Goal: Task Accomplishment & Management: Manage account settings

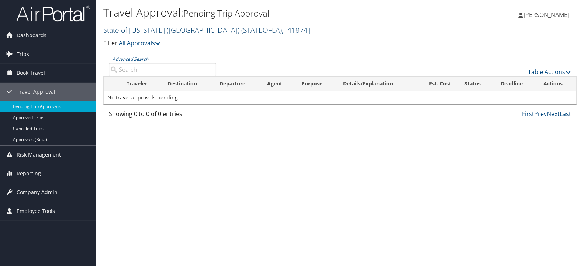
click at [150, 31] on link "State of [US_STATE] (SOLA) ( STATEOFLA ) , [ 41874 ]" at bounding box center [206, 30] width 207 height 10
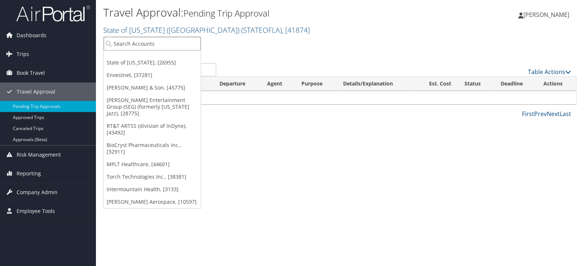
click at [187, 44] on input "search" at bounding box center [152, 44] width 97 height 14
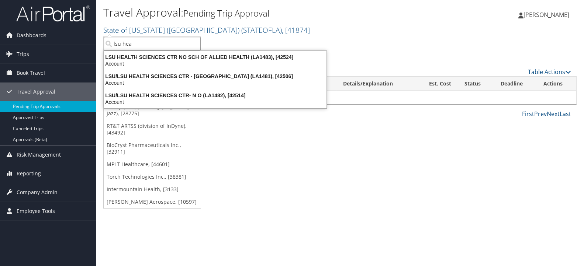
type input "lsu heal"
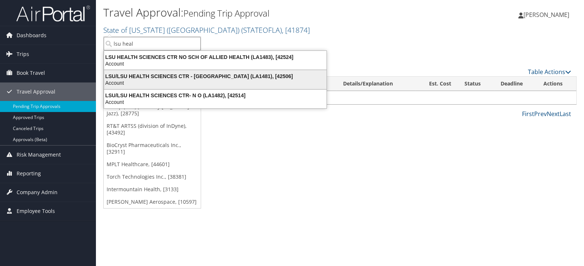
click at [189, 72] on div "LSU/LSU HEALTH SCIENCES CTR - [GEOGRAPHIC_DATA] (LA1481), [42506] Account" at bounding box center [215, 79] width 220 height 17
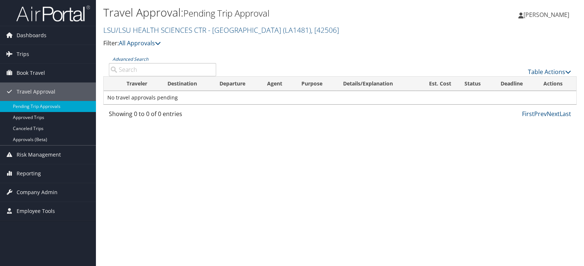
click at [145, 69] on input "Advanced Search" at bounding box center [162, 69] width 107 height 13
paste input "D9MTBC"
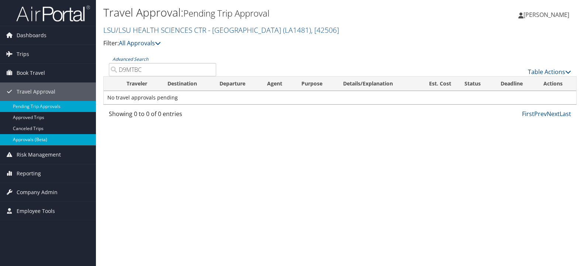
type input "D9MTBC"
click at [27, 135] on link "Approvals (Beta)" at bounding box center [48, 139] width 96 height 11
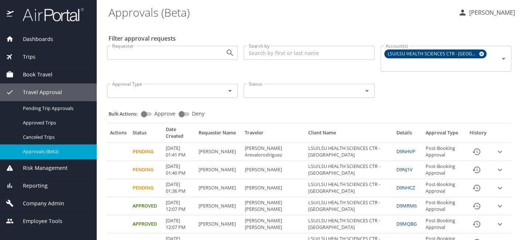
click at [269, 51] on input "Search by" at bounding box center [308, 53] width 131 height 14
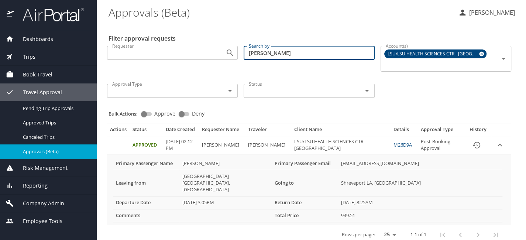
type input "choi"
click at [264, 89] on input "Status" at bounding box center [298, 91] width 104 height 10
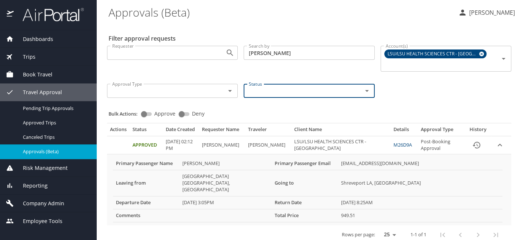
click at [264, 89] on input "Status" at bounding box center [298, 91] width 104 height 10
click at [215, 92] on div at bounding box center [224, 91] width 19 height 10
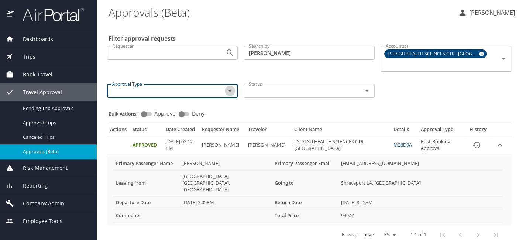
click at [228, 90] on icon "Open" at bounding box center [229, 90] width 9 height 9
click at [414, 86] on div "Requester Requester Search by choi Search by Account(s) LSU/LSU HEALTH SCIENCES…" at bounding box center [309, 71] width 410 height 62
click at [53, 61] on div "Trips" at bounding box center [48, 57] width 97 height 18
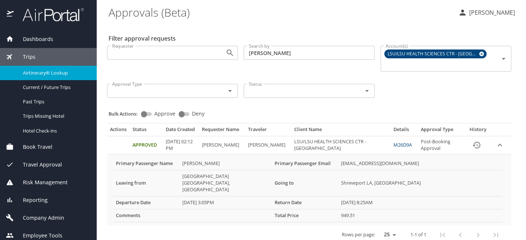
click at [50, 70] on span "Airtinerary® Lookup" at bounding box center [55, 72] width 65 height 7
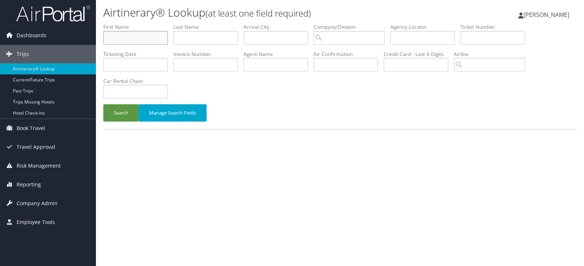
click at [127, 34] on input "text" at bounding box center [135, 38] width 65 height 14
type input "melissa"
type input "wallace"
click at [362, 37] on input "search" at bounding box center [349, 38] width 71 height 14
type input "c"
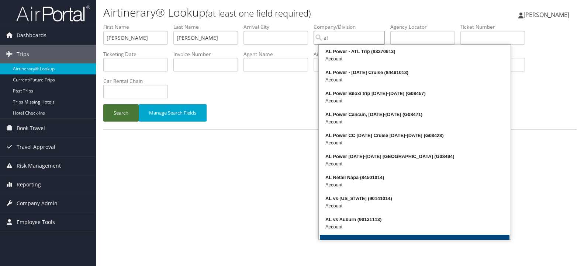
type input "al"
click at [124, 107] on button "Search" at bounding box center [120, 112] width 35 height 17
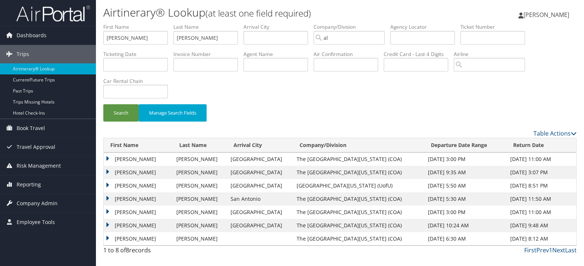
click at [109, 212] on td "MELISSA ANN GIBSON" at bounding box center [138, 212] width 69 height 13
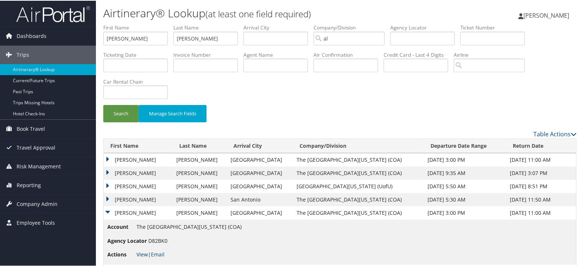
click at [141, 253] on link "View" at bounding box center [141, 253] width 11 height 7
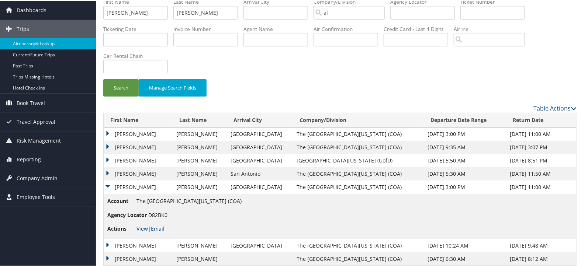
scroll to position [37, 0]
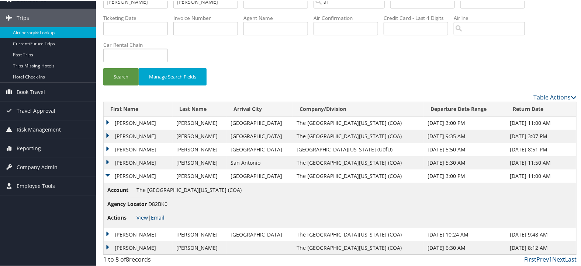
click at [110, 232] on td "MELISSA ANN GIBSON" at bounding box center [138, 234] width 69 height 13
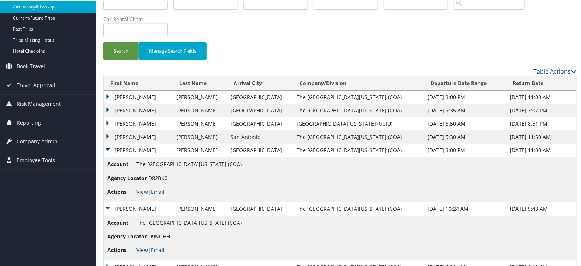
scroll to position [82, 0]
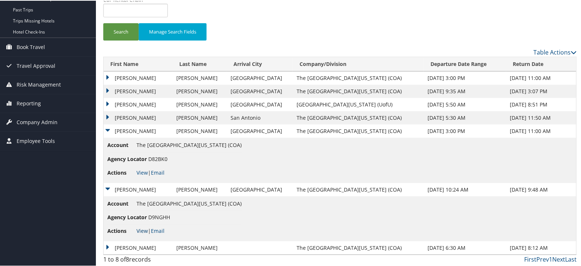
click at [145, 231] on link "View" at bounding box center [141, 230] width 11 height 7
click at [50, 124] on span "Company Admin" at bounding box center [37, 122] width 41 height 18
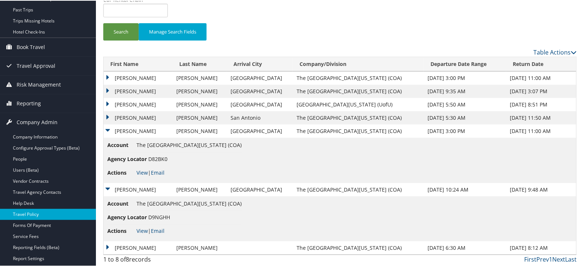
scroll to position [123, 0]
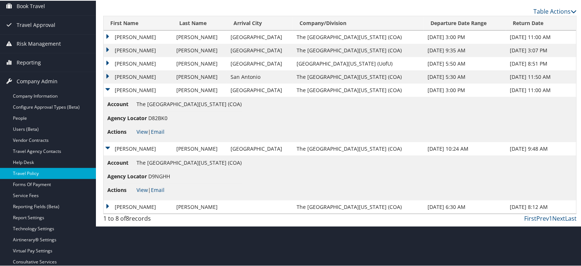
click at [48, 173] on link "Travel Policy" at bounding box center [48, 172] width 96 height 11
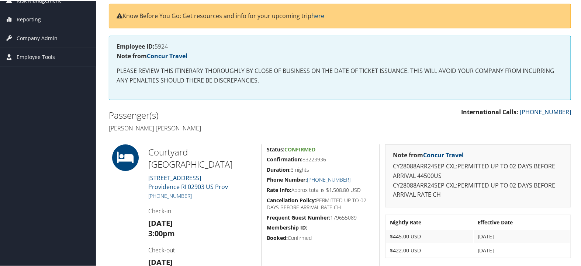
scroll to position [123, 0]
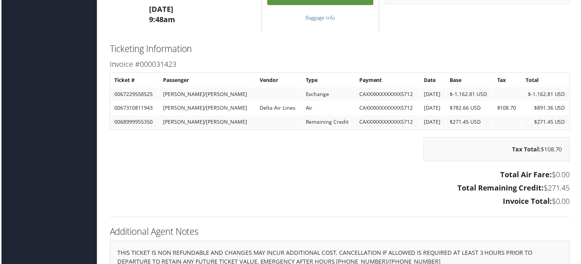
scroll to position [848, 0]
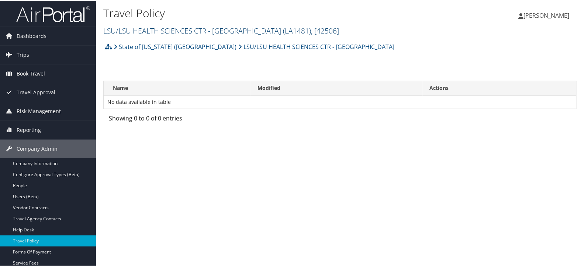
click at [189, 30] on link "LSU/LSU HEALTH SCIENCES CTR - SHREVEPORT ( LA1481 ) , [ 42506 ]" at bounding box center [221, 30] width 236 height 10
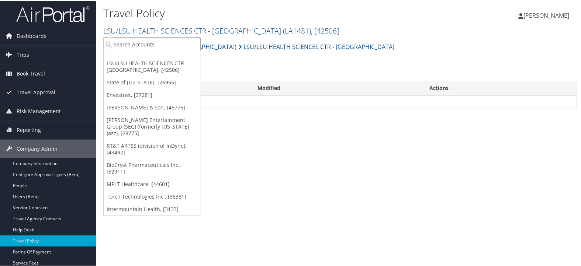
click at [184, 42] on input "search" at bounding box center [152, 44] width 97 height 14
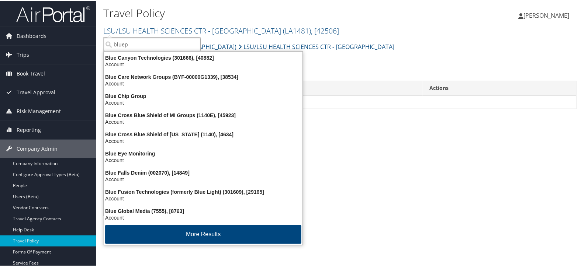
type input "bluepe"
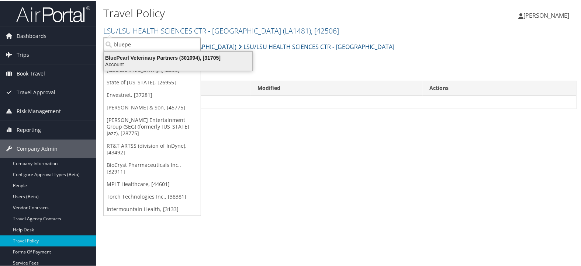
click at [181, 57] on div "BluePearl Veterinary Partners (301094), [31705]" at bounding box center [178, 57] width 157 height 7
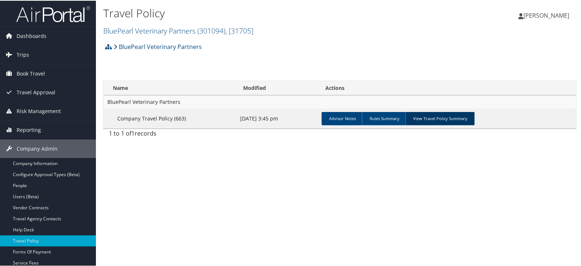
click at [447, 113] on link "View Travel Policy Summary" at bounding box center [439, 117] width 69 height 13
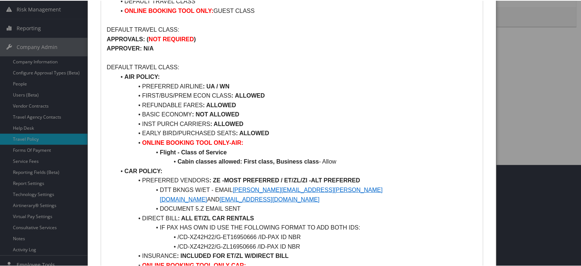
scroll to position [16, 0]
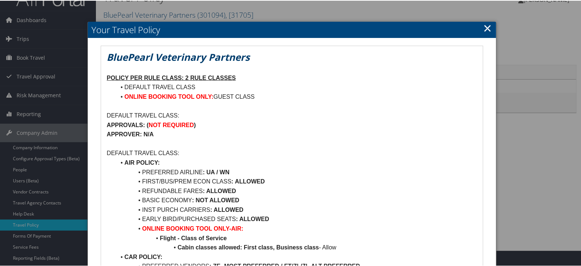
click at [486, 27] on link "×" at bounding box center [488, 27] width 8 height 15
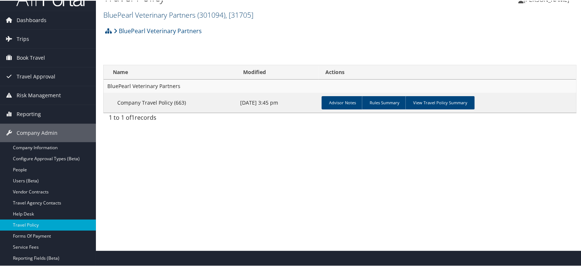
click at [156, 15] on link "BluePearl Veterinary Partners ( 301094 ) , [ 31705 ]" at bounding box center [178, 14] width 150 height 10
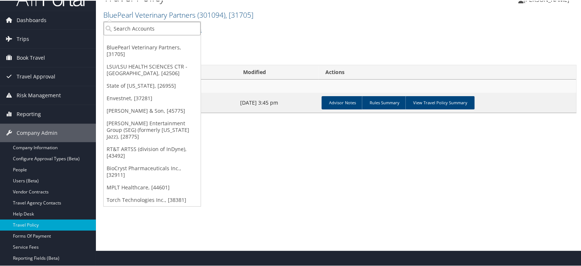
click at [156, 24] on input "search" at bounding box center [152, 28] width 97 height 14
type input "v"
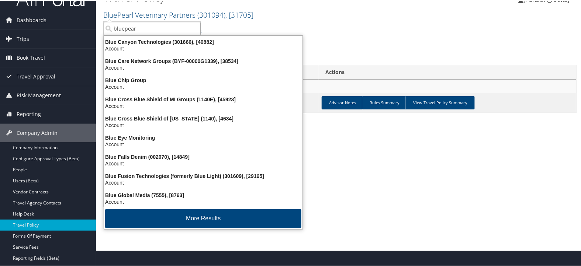
type input "bluepearl"
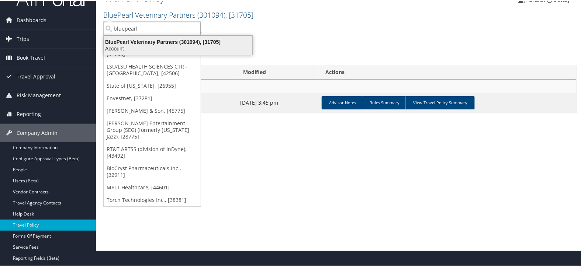
click at [152, 40] on div "BluePearl Veterinary Partners (301094), [31705]" at bounding box center [178, 41] width 157 height 7
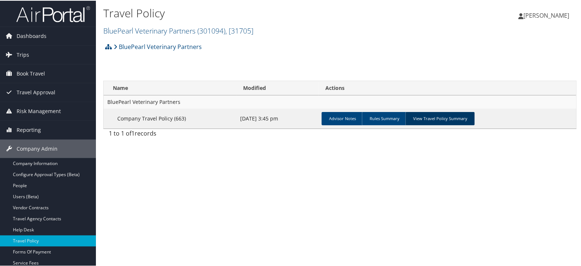
click at [434, 117] on link "View Travel Policy Summary" at bounding box center [439, 117] width 69 height 13
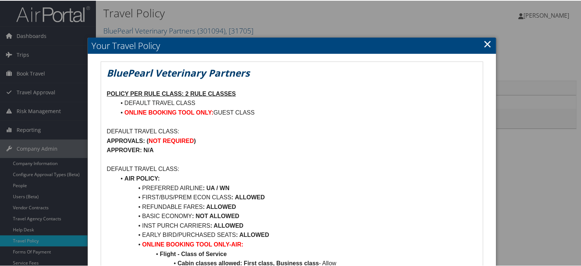
click at [481, 45] on h2 "Your Travel Policy" at bounding box center [292, 45] width 408 height 16
click at [486, 44] on link "×" at bounding box center [488, 43] width 8 height 15
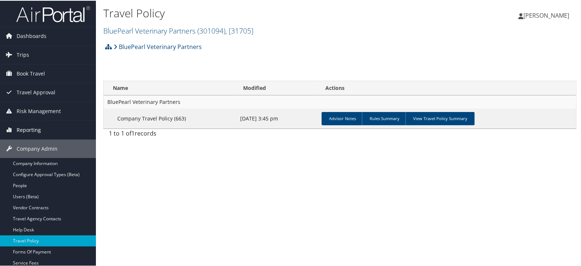
click at [25, 132] on span "Reporting" at bounding box center [29, 129] width 24 height 18
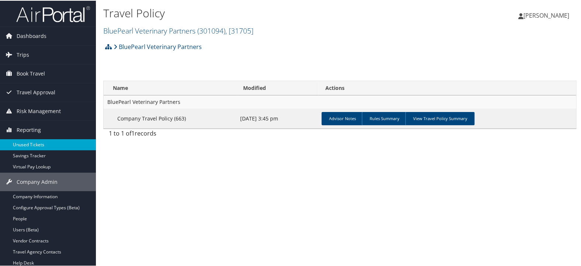
click at [25, 142] on link "Unused Tickets" at bounding box center [48, 144] width 96 height 11
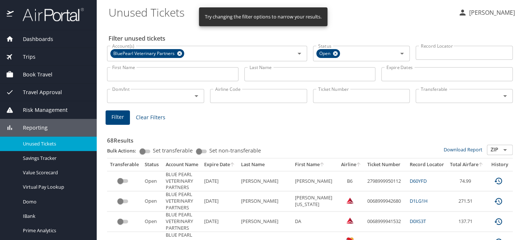
click at [324, 96] on input "Ticket Number" at bounding box center [361, 96] width 97 height 14
paste input "0147230912429"
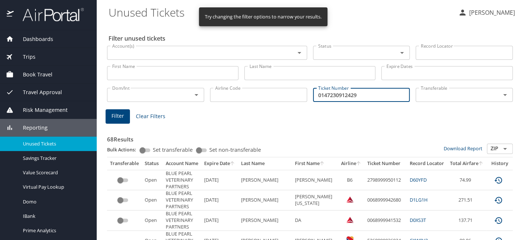
type input "0147230912429"
click at [120, 118] on span "Filter" at bounding box center [117, 115] width 13 height 9
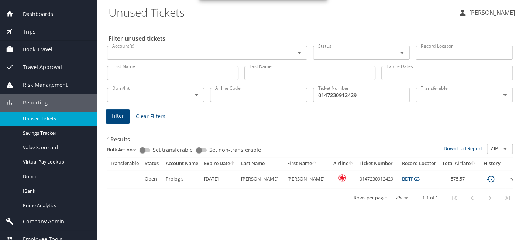
scroll to position [33, 0]
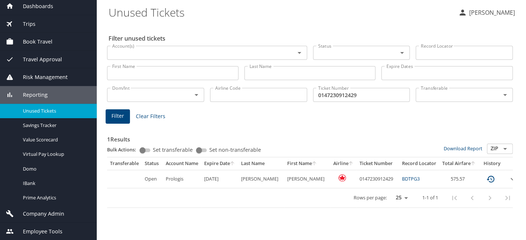
click at [55, 212] on span "Company Admin" at bounding box center [39, 214] width 51 height 8
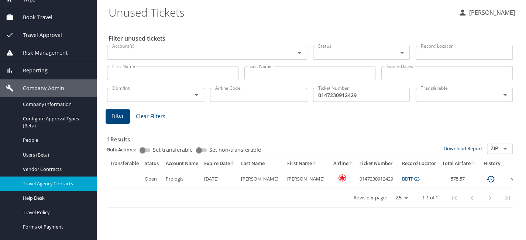
scroll to position [70, 0]
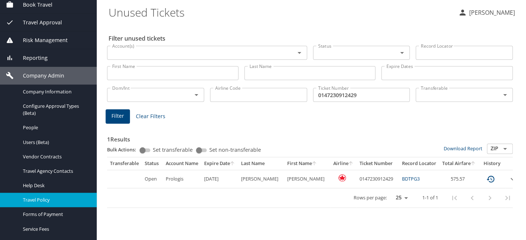
click at [64, 199] on span "Travel Policy" at bounding box center [55, 199] width 65 height 7
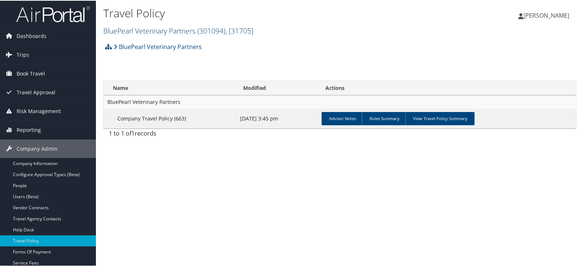
click at [134, 32] on link "BluePearl Veterinary Partners ( 301094 ) , [ 31705 ]" at bounding box center [178, 30] width 150 height 10
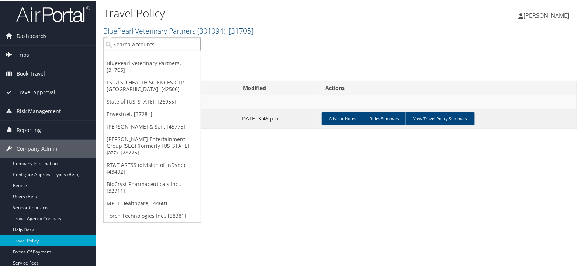
click at [133, 45] on input "search" at bounding box center [152, 44] width 97 height 14
type input "swire"
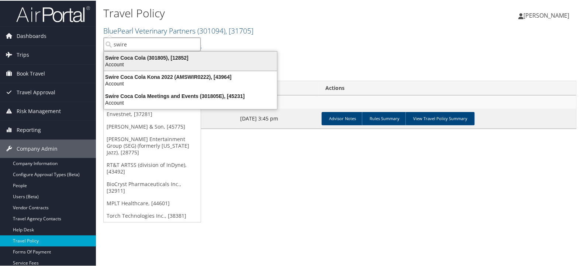
click at [134, 55] on div "Swire Coca Cola (301805), [12852]" at bounding box center [191, 57] width 182 height 7
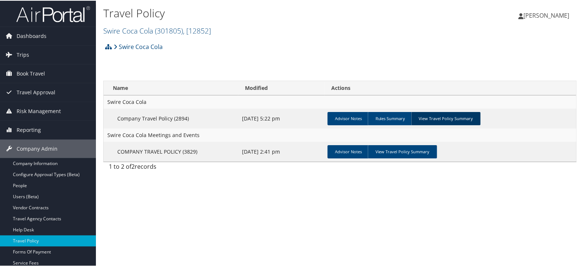
click at [444, 114] on link "View Travel Policy Summary" at bounding box center [445, 117] width 69 height 13
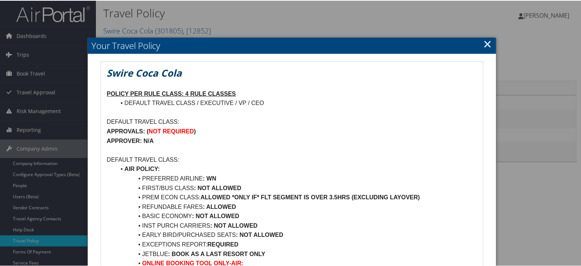
click at [485, 42] on link "×" at bounding box center [488, 43] width 8 height 15
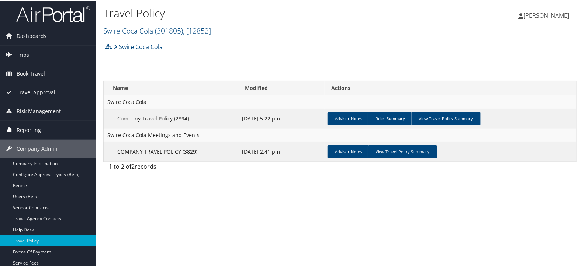
click at [30, 128] on span "Reporting" at bounding box center [29, 129] width 24 height 18
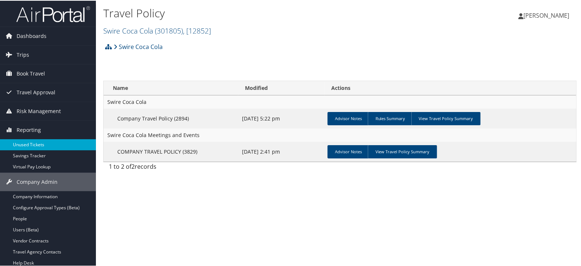
click at [30, 143] on link "Unused Tickets" at bounding box center [48, 144] width 96 height 11
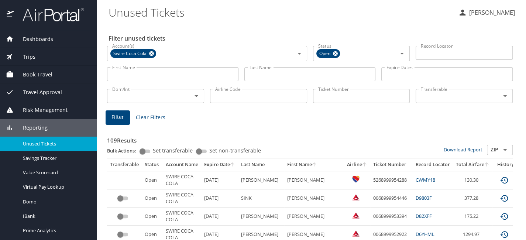
click at [51, 57] on div "Trips" at bounding box center [48, 57] width 85 height 8
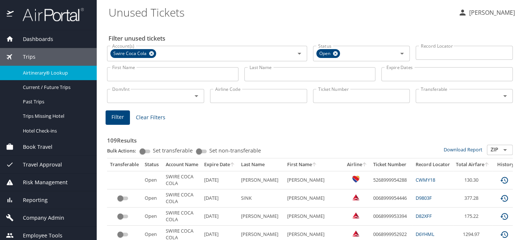
click at [51, 70] on span "Airtinerary® Lookup" at bounding box center [55, 72] width 65 height 7
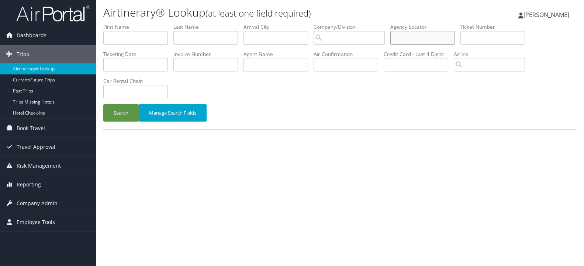
click at [426, 38] on input "text" at bounding box center [422, 38] width 65 height 14
paste input "D0VX1V"
type input "D0VX1V"
click at [116, 115] on button "Search" at bounding box center [120, 112] width 35 height 17
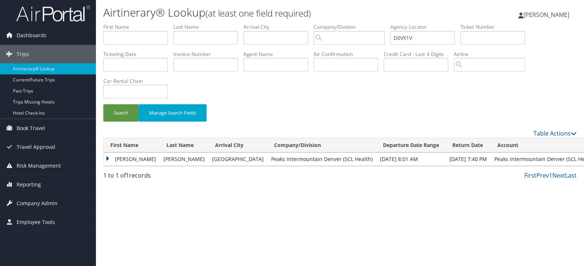
click at [111, 156] on td "SANTANA" at bounding box center [132, 159] width 56 height 13
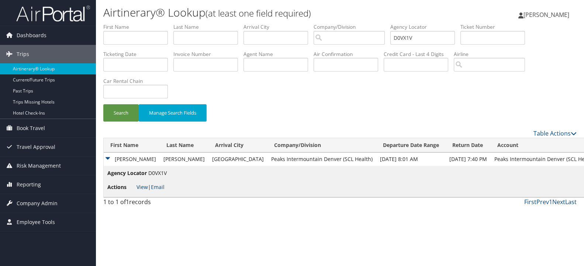
click at [141, 185] on link "View" at bounding box center [141, 187] width 11 height 7
click at [45, 205] on span "Company Admin" at bounding box center [37, 203] width 41 height 18
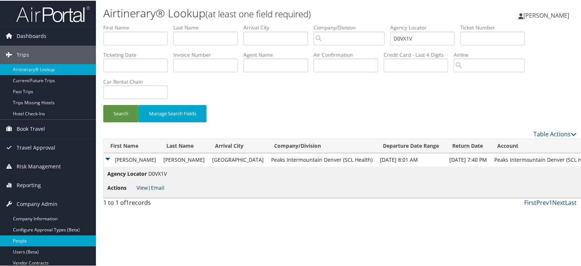
click at [41, 237] on link "People" at bounding box center [48, 240] width 96 height 11
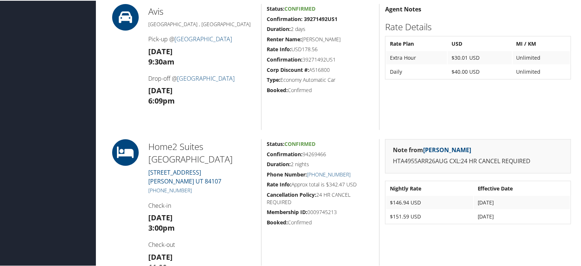
scroll to position [369, 0]
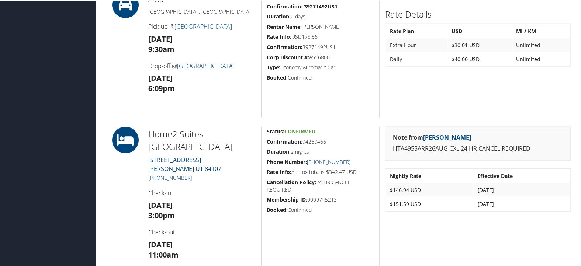
drag, startPoint x: 194, startPoint y: 177, endPoint x: 152, endPoint y: 176, distance: 42.1
click at [152, 176] on h5 "+1 (801) 288-1234" at bounding box center [201, 177] width 107 height 7
copy link "(801) 288-1234"
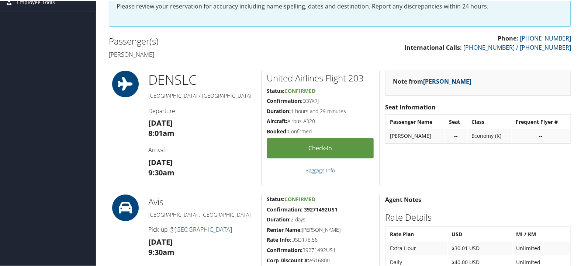
scroll to position [123, 0]
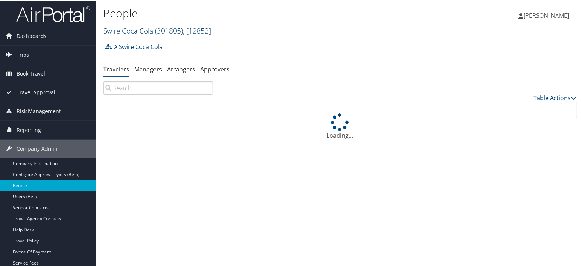
click at [143, 29] on link "Swire Coca Cola ( 301805 ) , [ 12852 ]" at bounding box center [157, 30] width 108 height 10
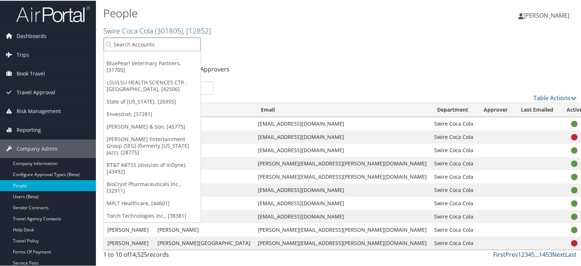
click at [143, 44] on input "search" at bounding box center [152, 44] width 97 height 14
type input "ccy"
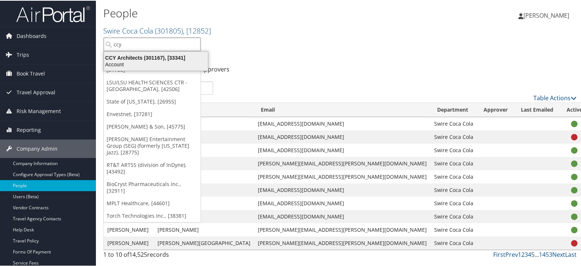
click at [142, 57] on div "CCY Architects (301167), [33341]" at bounding box center [156, 57] width 113 height 7
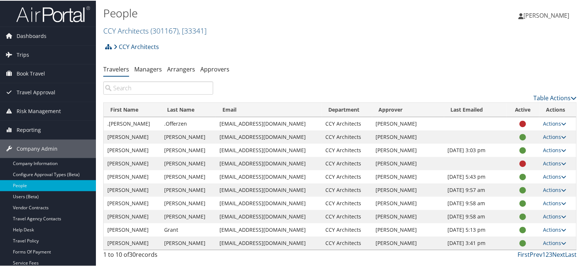
click at [192, 91] on input "search" at bounding box center [158, 87] width 110 height 13
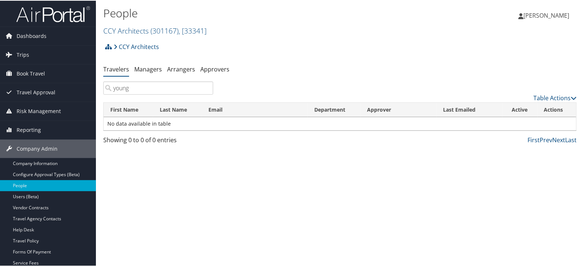
type input "young"
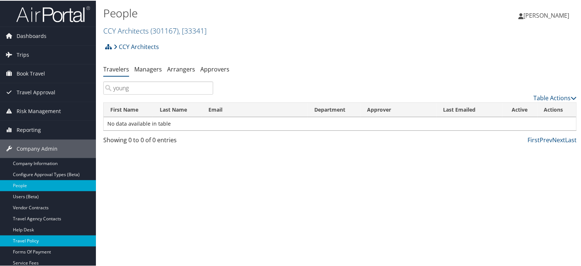
click at [46, 238] on link "Travel Policy" at bounding box center [48, 240] width 96 height 11
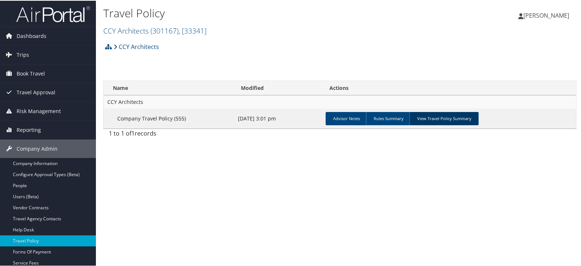
click at [455, 117] on link "View Travel Policy Summary" at bounding box center [443, 117] width 69 height 13
